Goal: Task Accomplishment & Management: Use online tool/utility

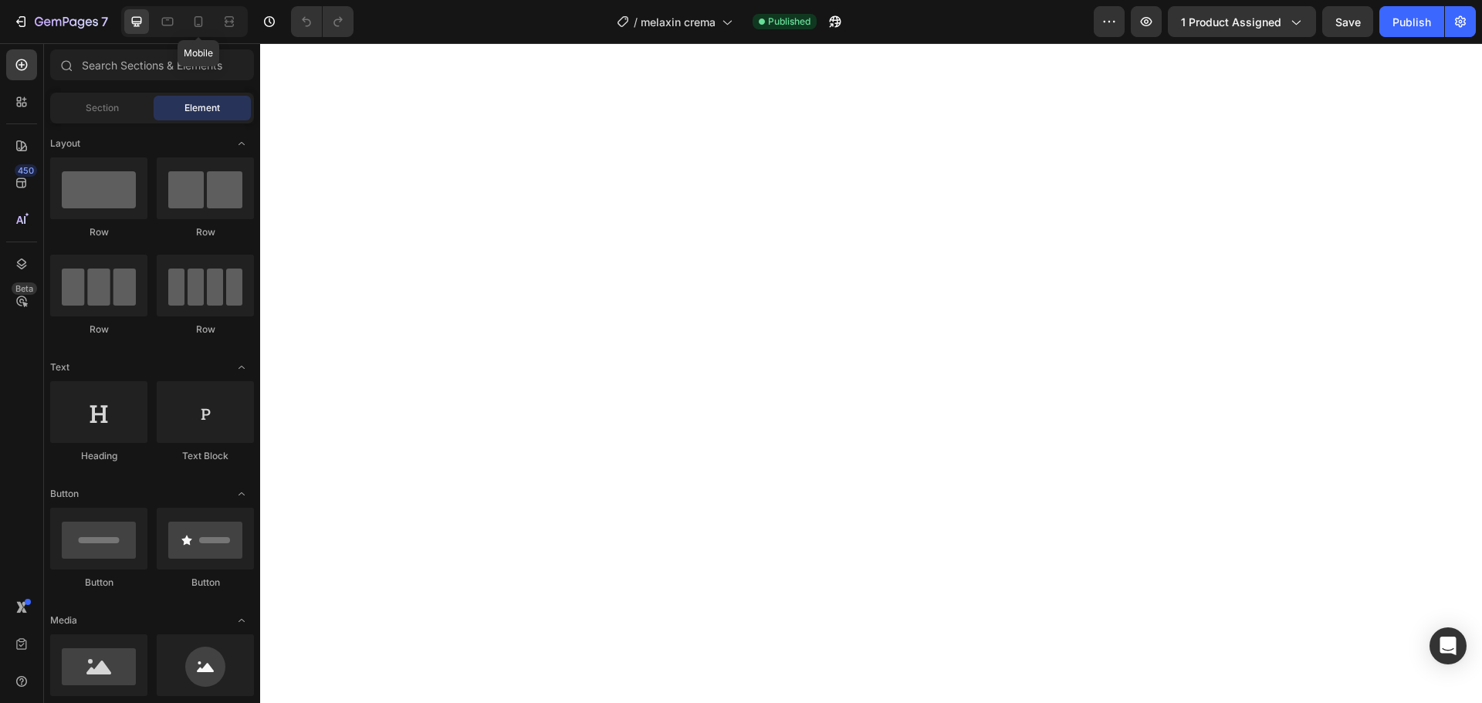
click at [198, 12] on div at bounding box center [198, 21] width 25 height 25
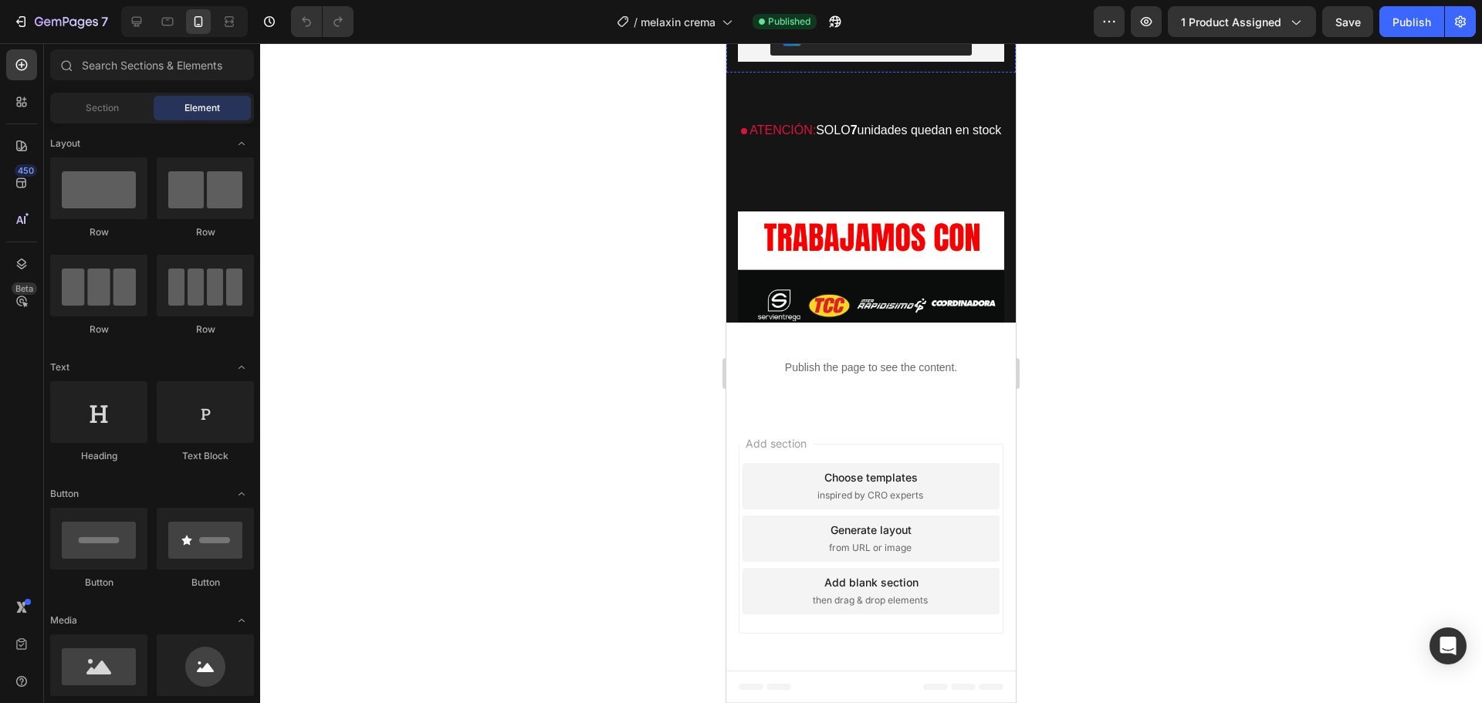
scroll to position [4475, 0]
click at [834, 378] on div "Publish the page to see the content." at bounding box center [870, 367] width 289 height 41
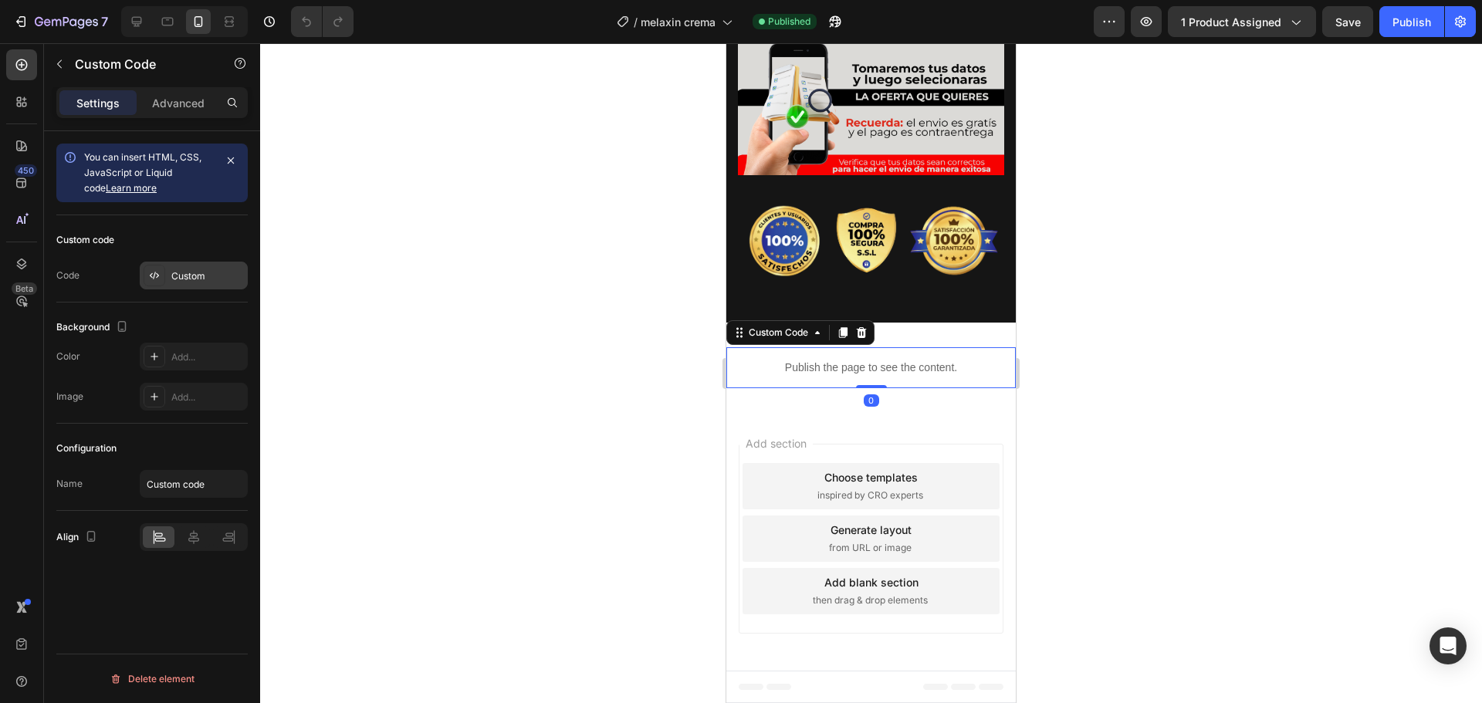
click at [196, 269] on div "Custom" at bounding box center [207, 276] width 73 height 14
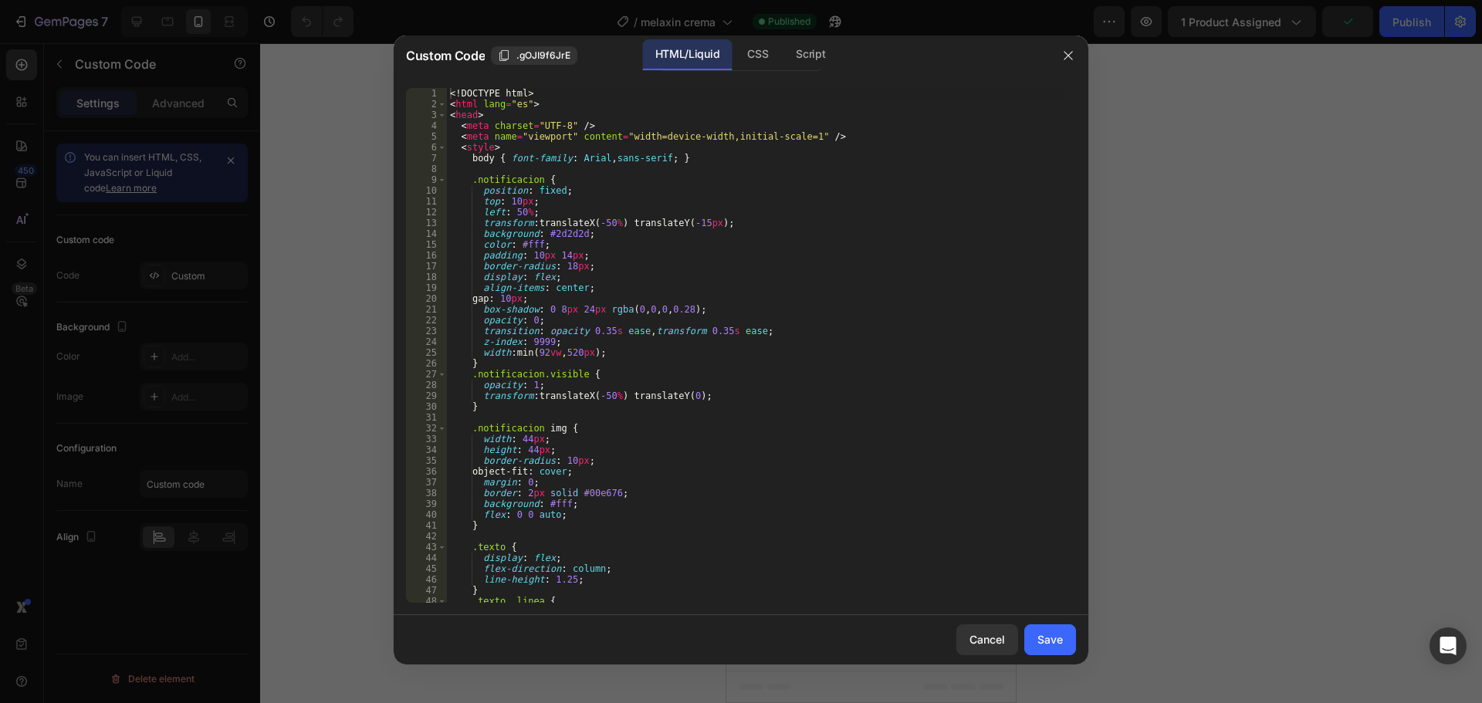
click at [652, 131] on div "<! DOCTYPE html > < html lang = "es" > < head > < meta charset = "UTF-8" /> < m…" at bounding box center [756, 356] width 618 height 537
type textarea "</html>"
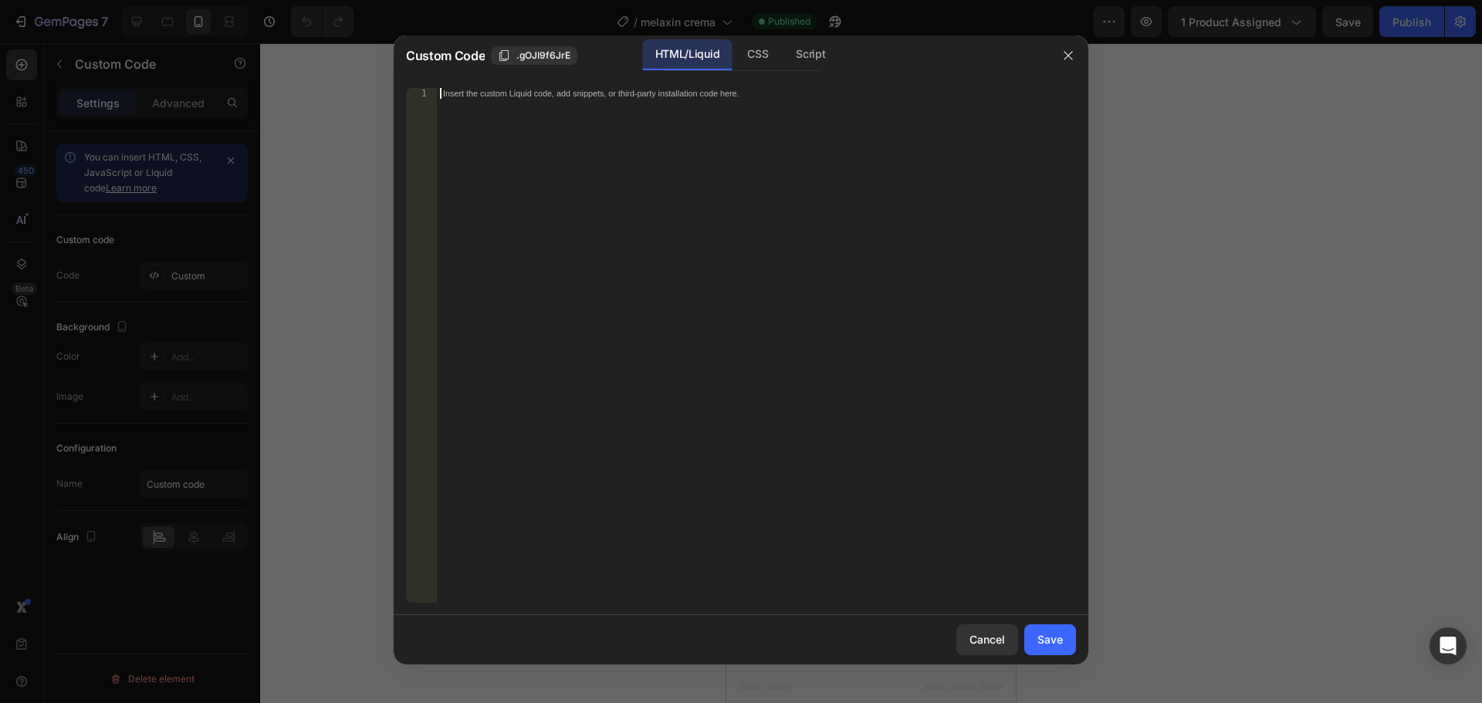
scroll to position [868, 0]
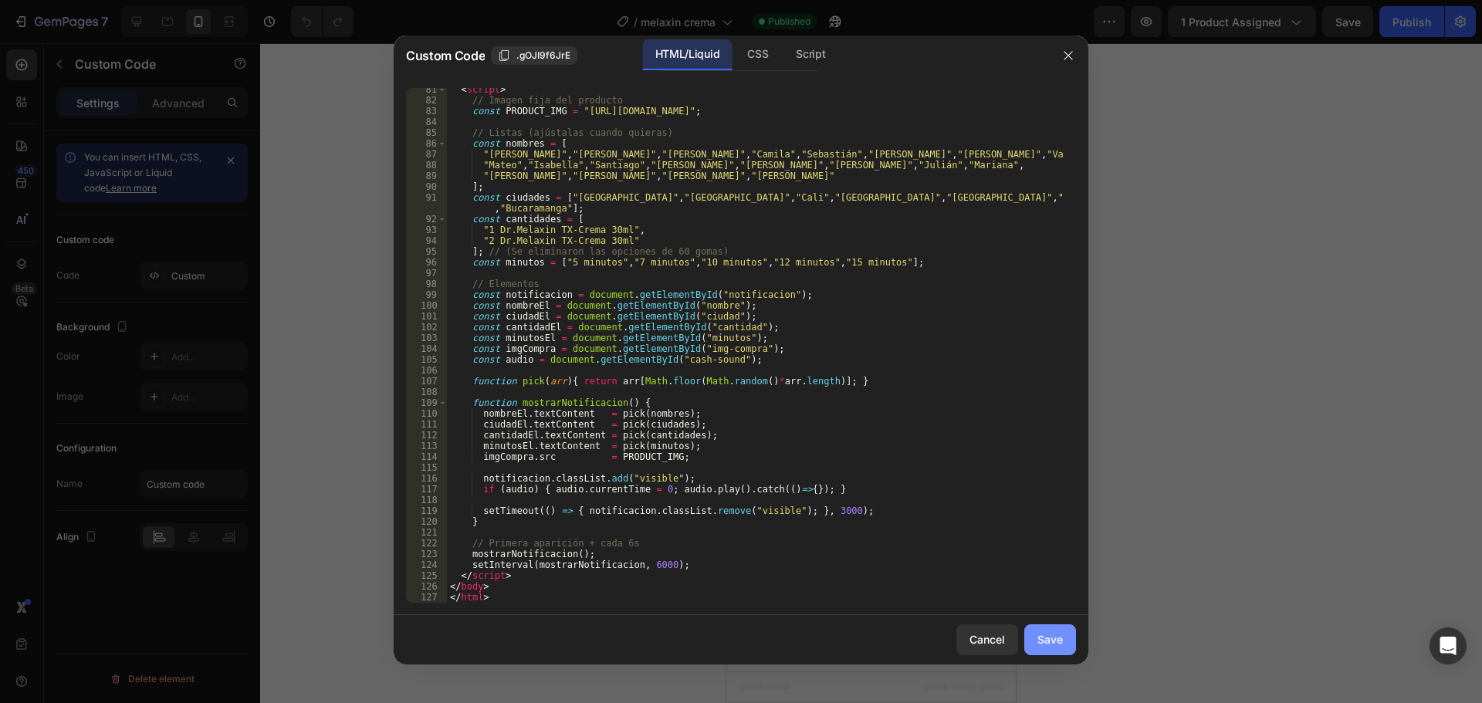
click at [1052, 640] on div "Save" at bounding box center [1050, 639] width 25 height 16
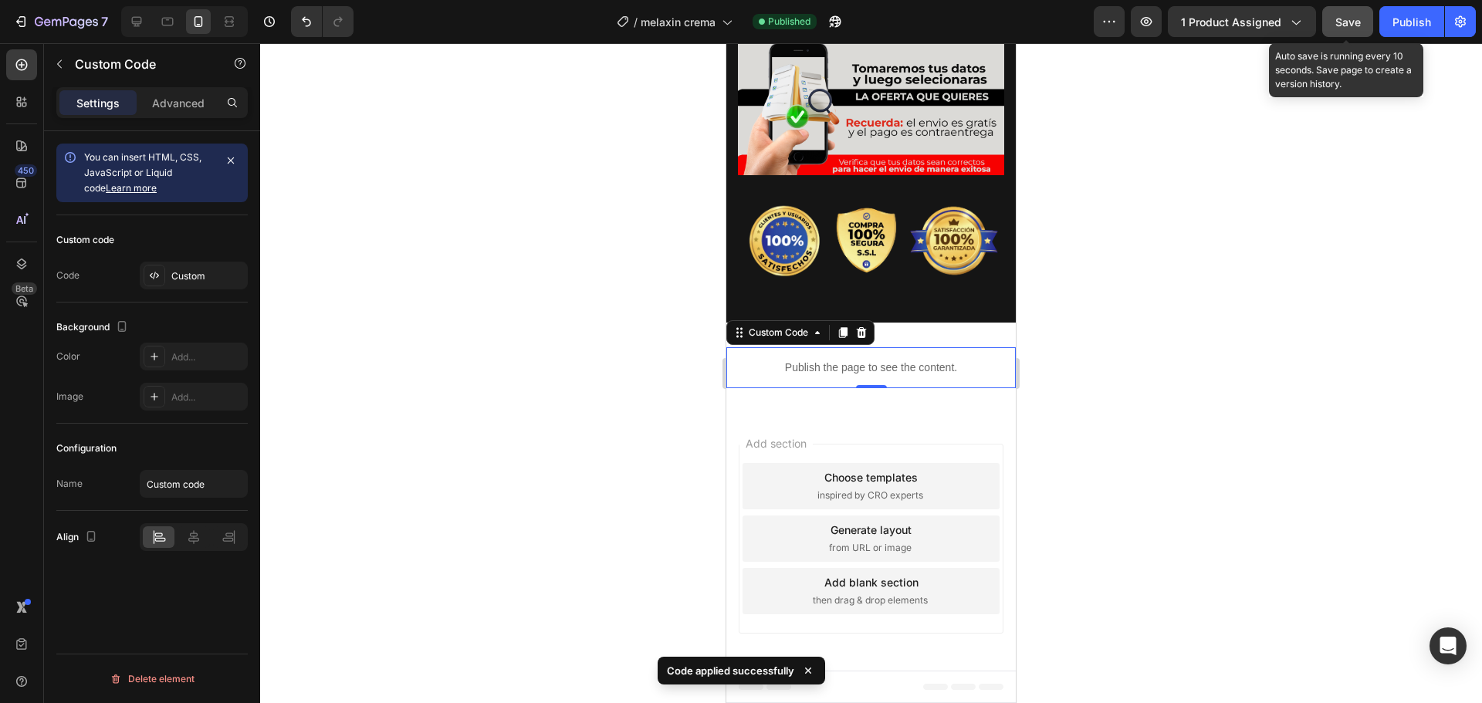
click at [1333, 25] on button "Save" at bounding box center [1347, 21] width 51 height 31
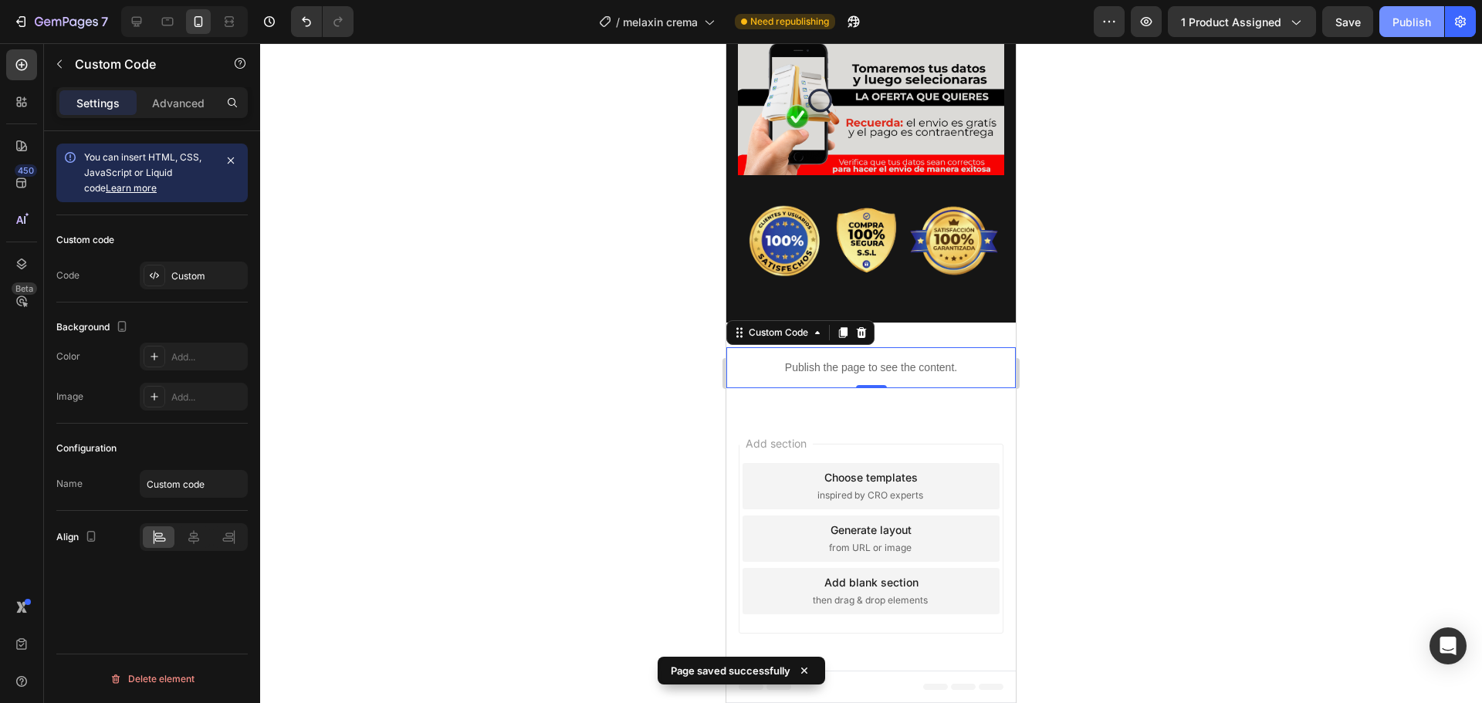
click at [1412, 31] on button "Publish" at bounding box center [1412, 21] width 65 height 31
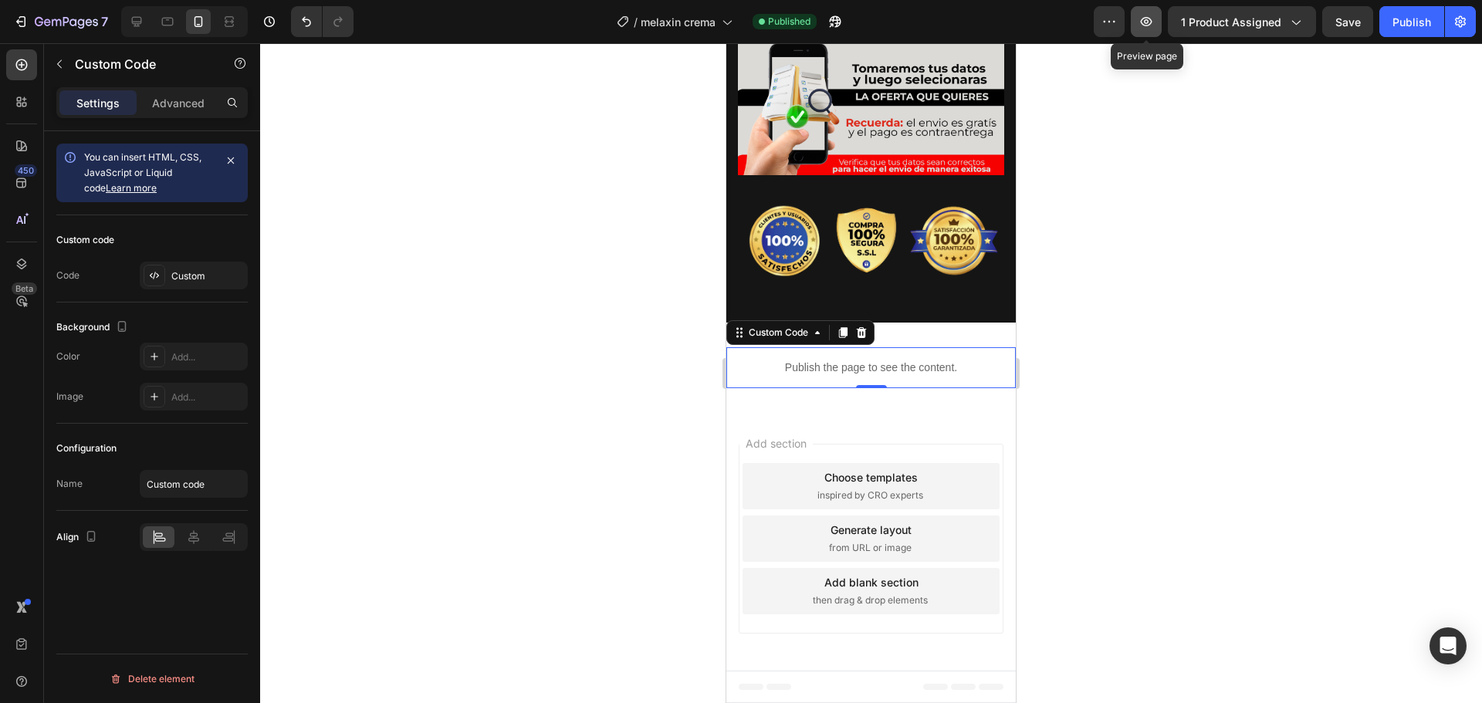
click at [1152, 17] on icon "button" at bounding box center [1146, 21] width 15 height 15
